Goal: Information Seeking & Learning: Learn about a topic

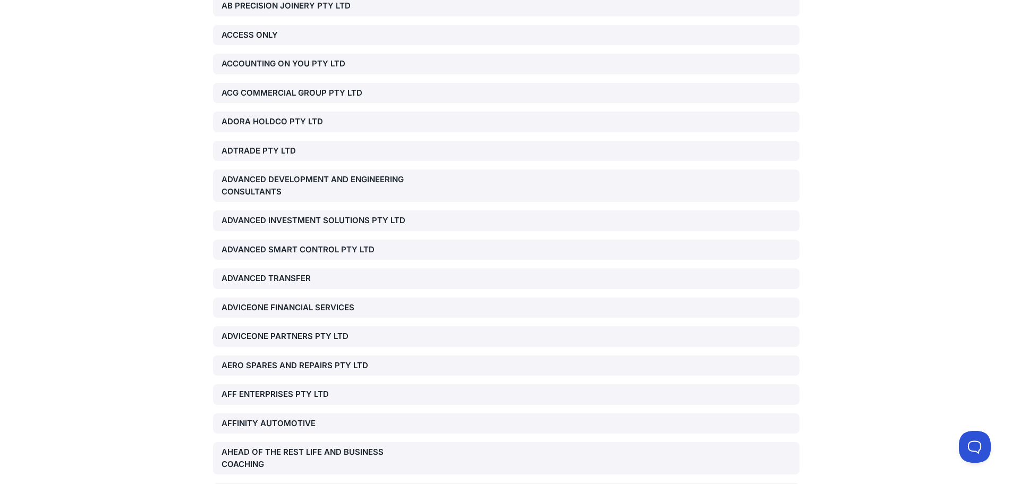
scroll to position [1116, 0]
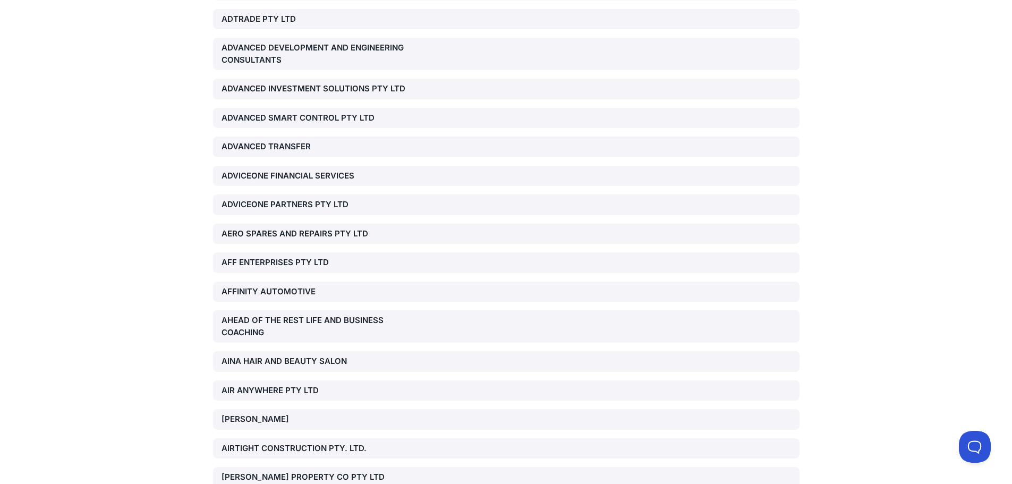
click at [289, 355] on div "AINA HAIR AND BEAUTY SALON" at bounding box center [315, 361] width 187 height 12
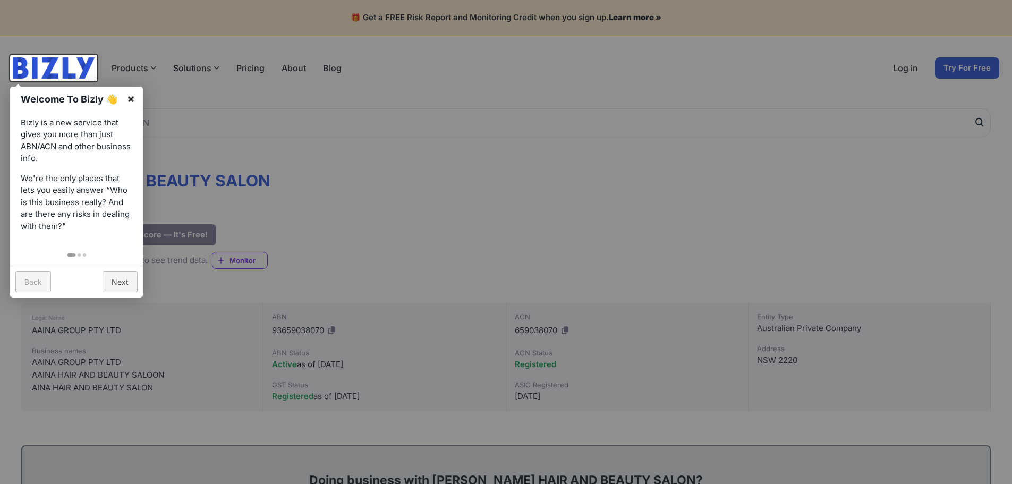
click at [127, 98] on link "×" at bounding box center [131, 99] width 24 height 24
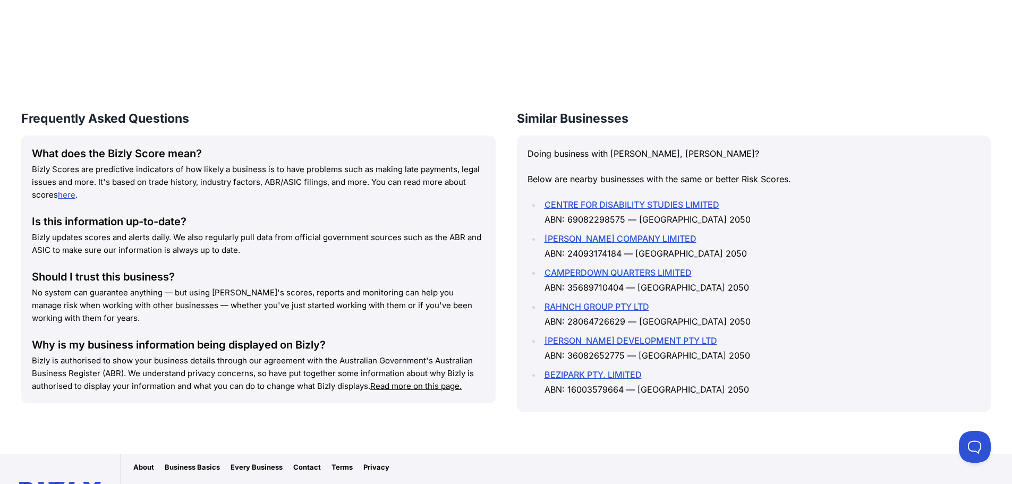
scroll to position [1392, 0]
